Goal: Task Accomplishment & Management: Use online tool/utility

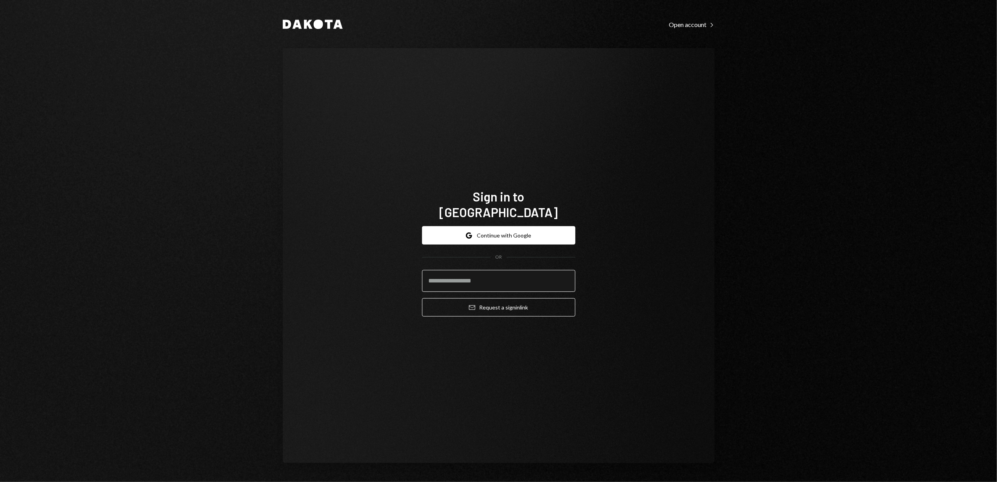
click at [473, 273] on input "email" at bounding box center [498, 281] width 153 height 22
type input "**********"
click at [489, 301] on button "Email Request a sign in link" at bounding box center [498, 307] width 153 height 18
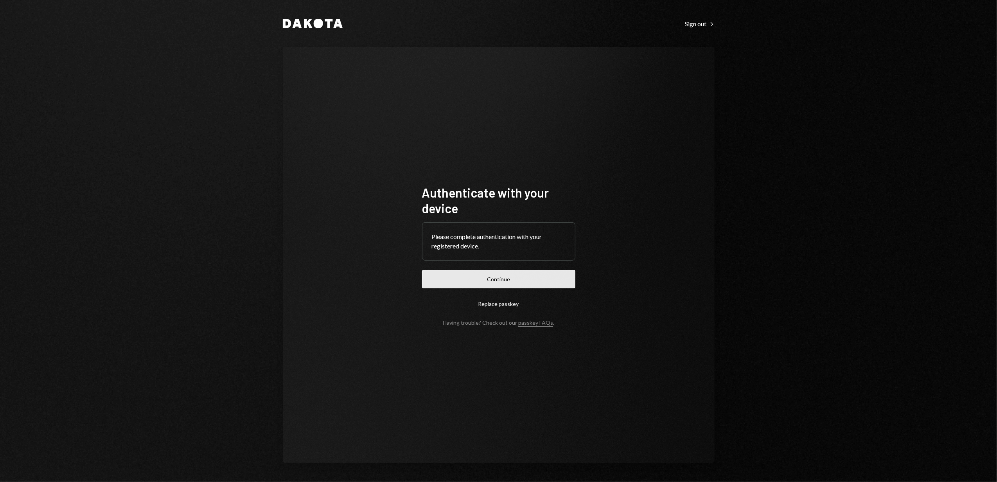
click at [503, 281] on button "Continue" at bounding box center [498, 279] width 153 height 18
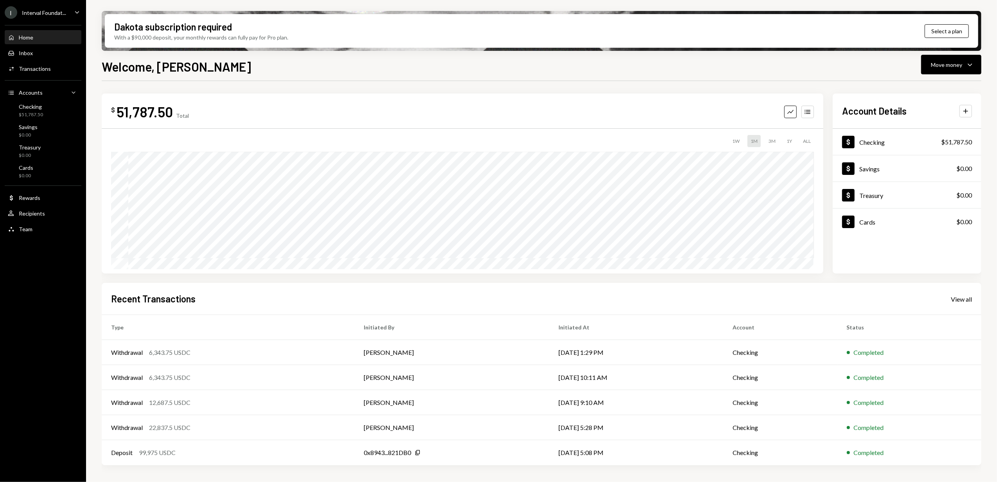
click at [58, 11] on div "Interval Foundat..." at bounding box center [44, 12] width 44 height 7
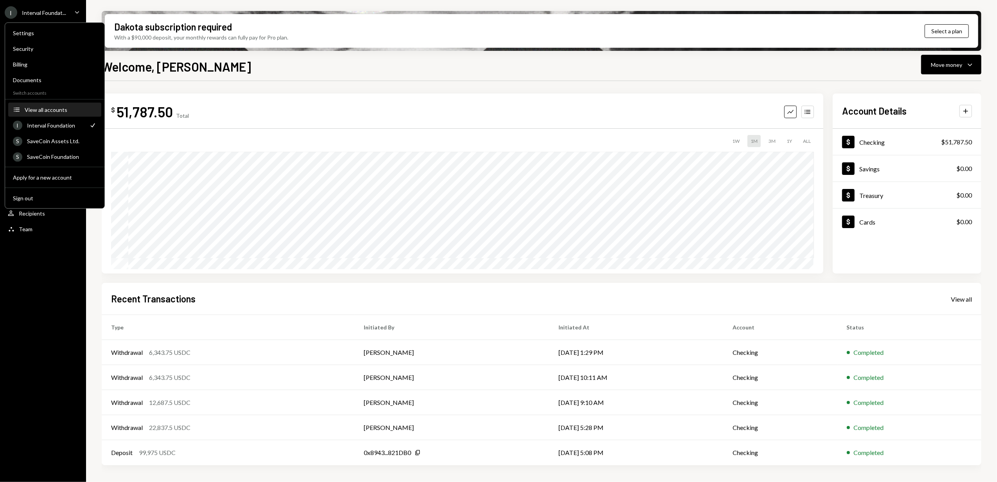
click at [49, 109] on div "View all accounts" at bounding box center [61, 109] width 72 height 7
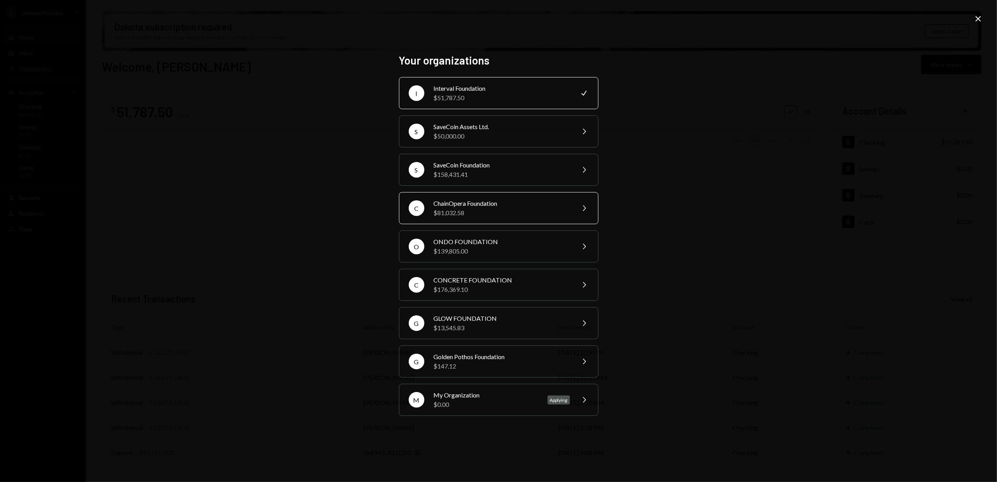
click at [460, 201] on div "ChainOpera Foundation" at bounding box center [502, 203] width 136 height 9
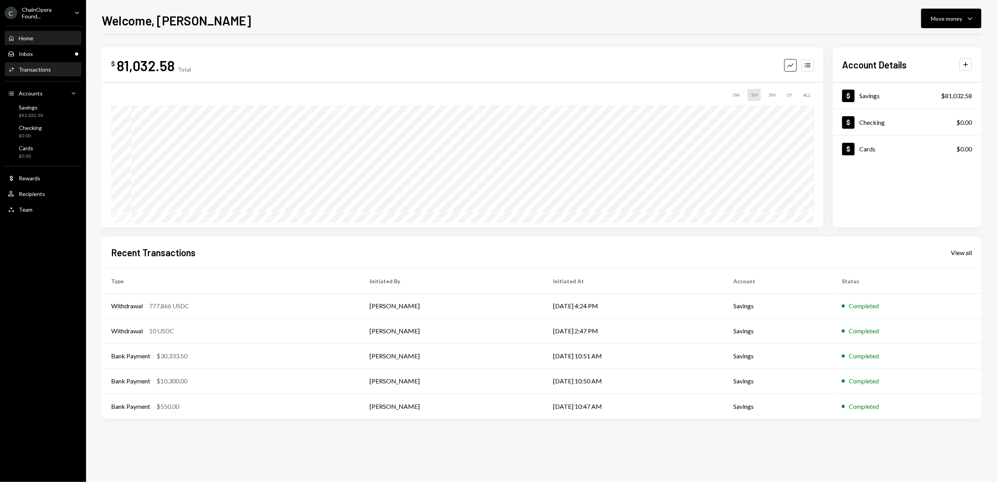
click at [44, 72] on div "Activities Transactions" at bounding box center [43, 69] width 70 height 13
